Goal: Task Accomplishment & Management: Manage account settings

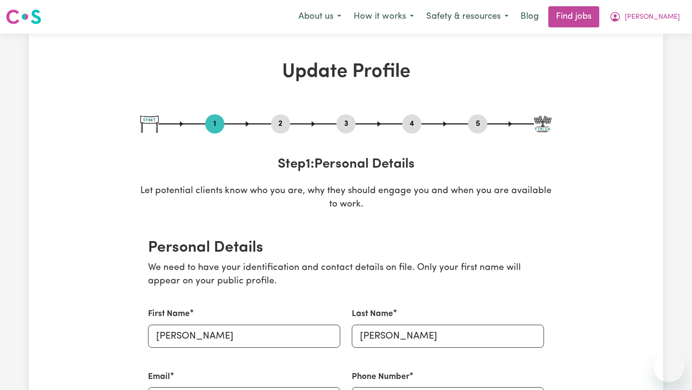
select select "Australian Citizen"
select select "Studying a healthcare related degree or qualification"
select select "65"
select select "85"
select select "115"
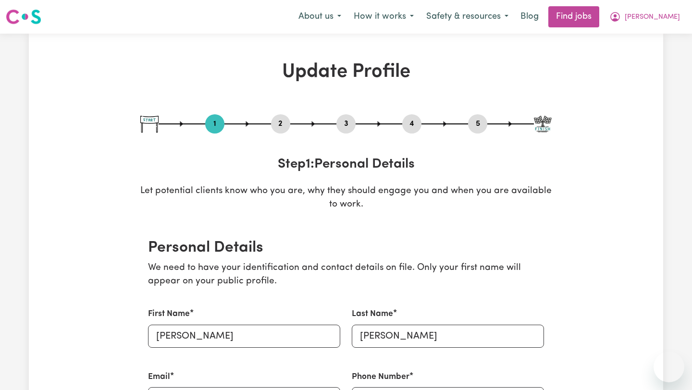
select select "135"
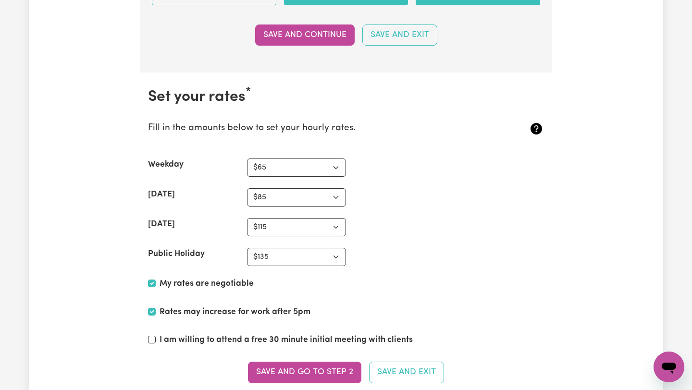
scroll to position [2427, 0]
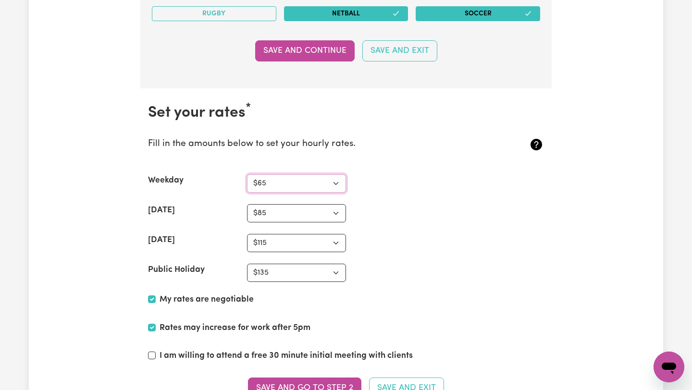
click at [335, 185] on select "N/A $37 $38 $39 $40 $41 $42 $43 $44 $45 $46 $47 $48 $49 $50 $51 $52 $53 $54 $55…" at bounding box center [296, 183] width 99 height 18
select select "55"
click at [307, 388] on button "Save and go to Step 2" at bounding box center [304, 388] width 113 height 21
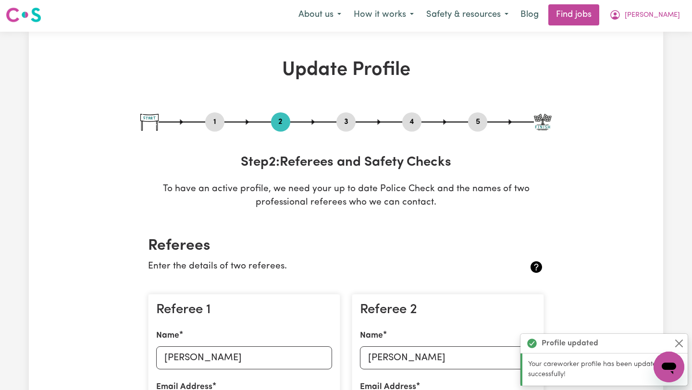
scroll to position [0, 0]
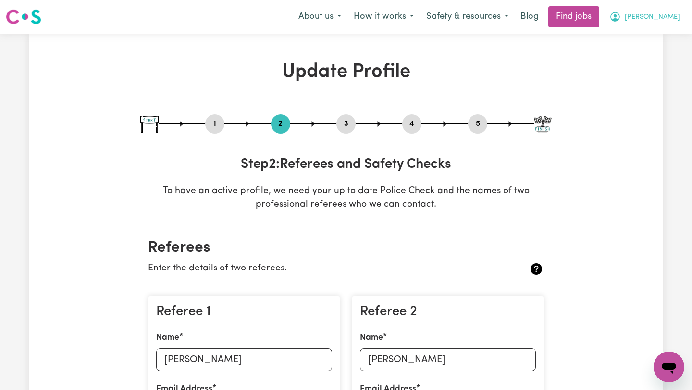
click at [671, 15] on span "[PERSON_NAME]" at bounding box center [652, 17] width 55 height 11
click at [621, 39] on link "My Account" at bounding box center [648, 37] width 76 height 18
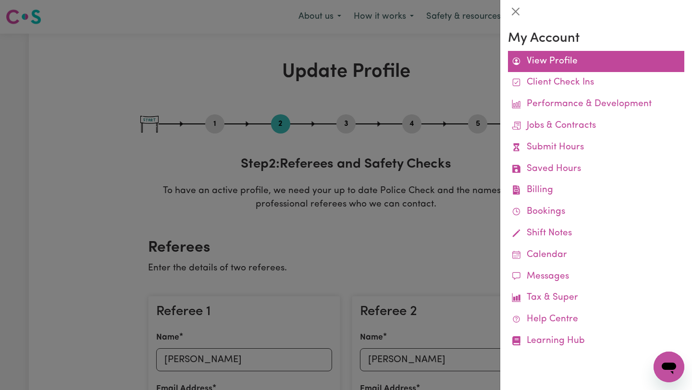
click at [563, 61] on link "View Profile" at bounding box center [596, 62] width 176 height 22
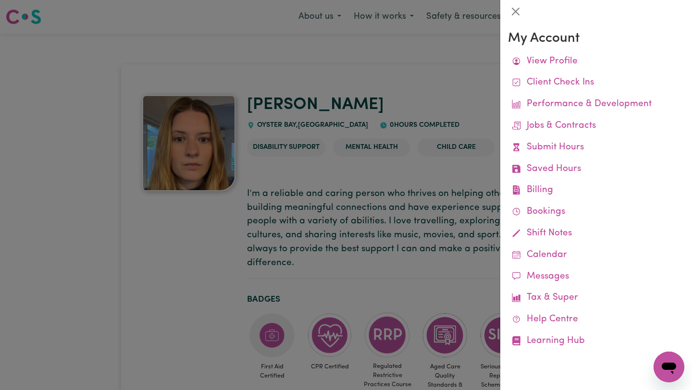
click at [358, 108] on div at bounding box center [346, 195] width 692 height 390
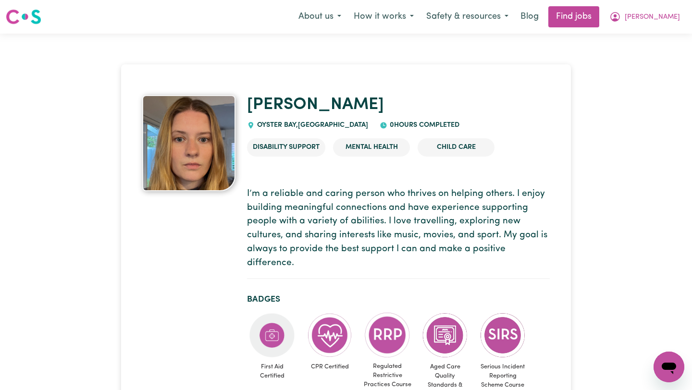
click at [22, 20] on img at bounding box center [24, 16] width 36 height 17
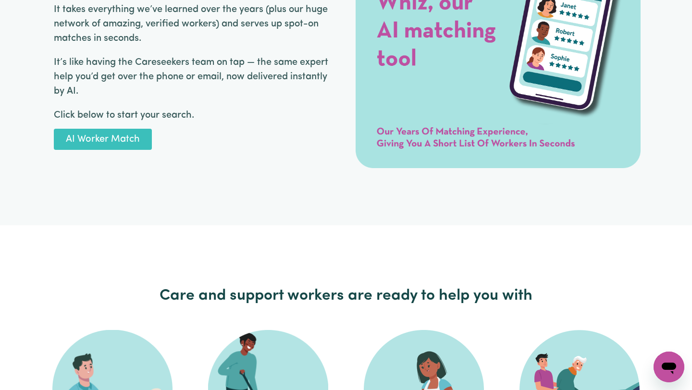
scroll to position [1518, 0]
